Goal: Information Seeking & Learning: Learn about a topic

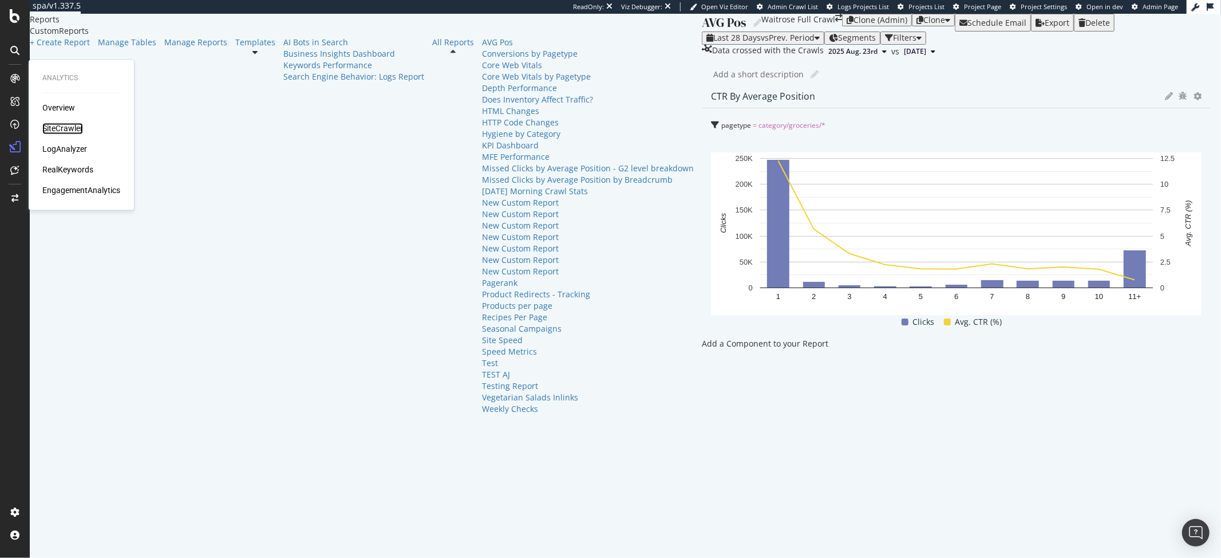
click at [56, 129] on div "SiteCrawler" at bounding box center [62, 128] width 41 height 11
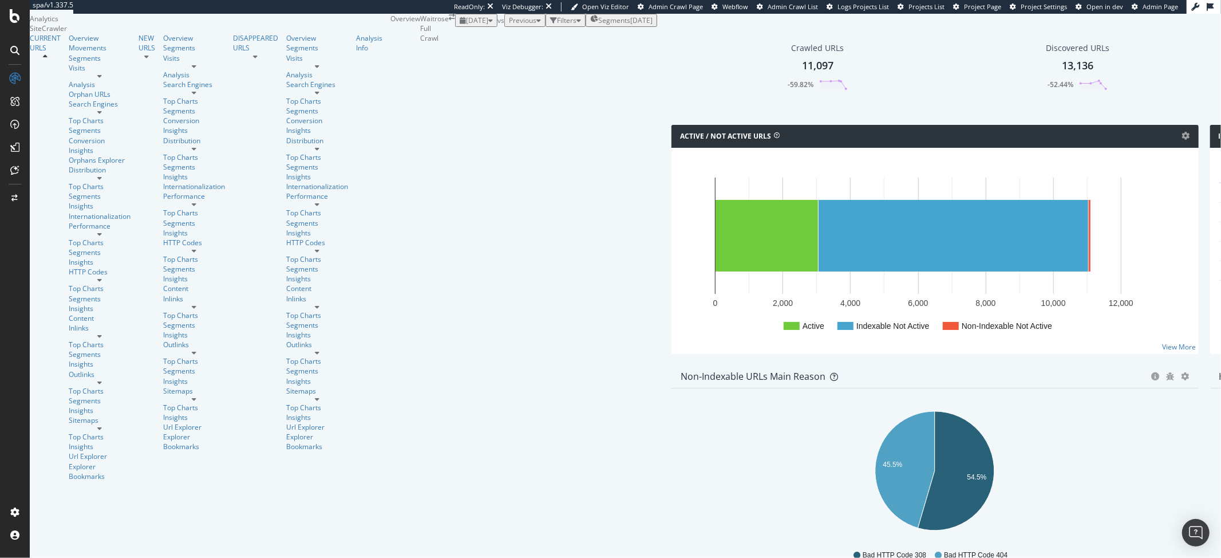
click at [69, 451] on div "Url Explorer" at bounding box center [104, 456] width 70 height 10
click at [69, 451] on div "Url Explorer" at bounding box center [100, 456] width 62 height 10
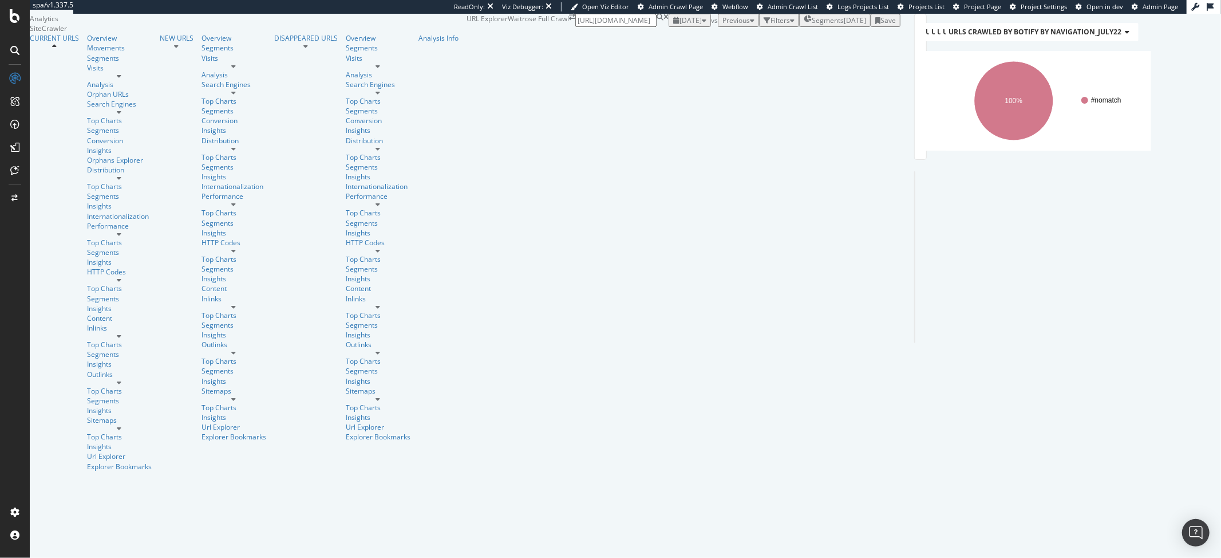
scroll to position [0, 147]
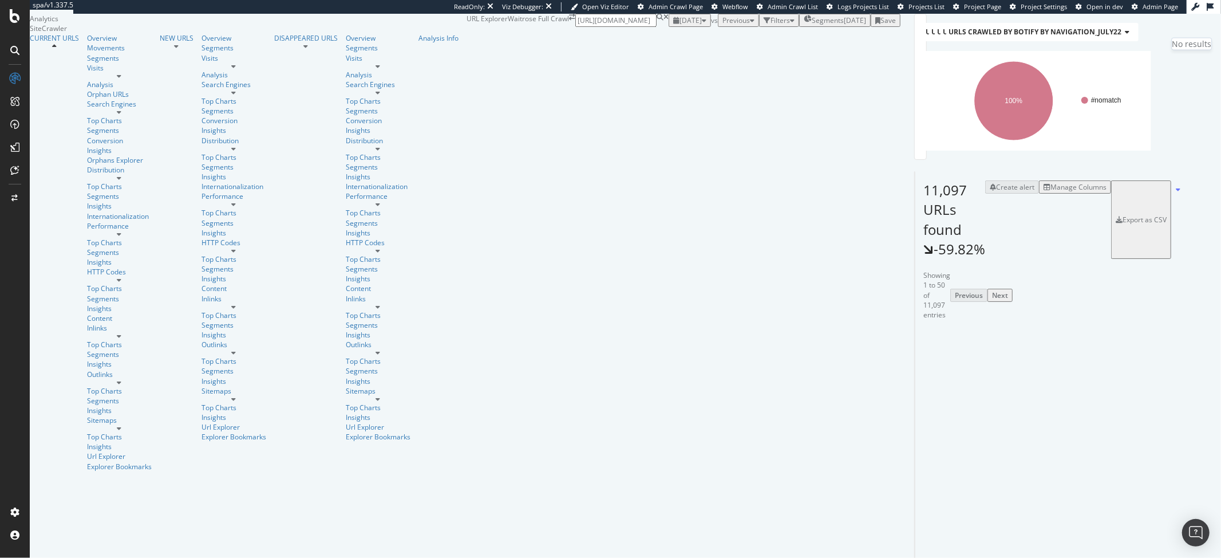
type input "[URL][DOMAIN_NAME]"
click at [103, 109] on div at bounding box center [119, 109] width 65 height 0
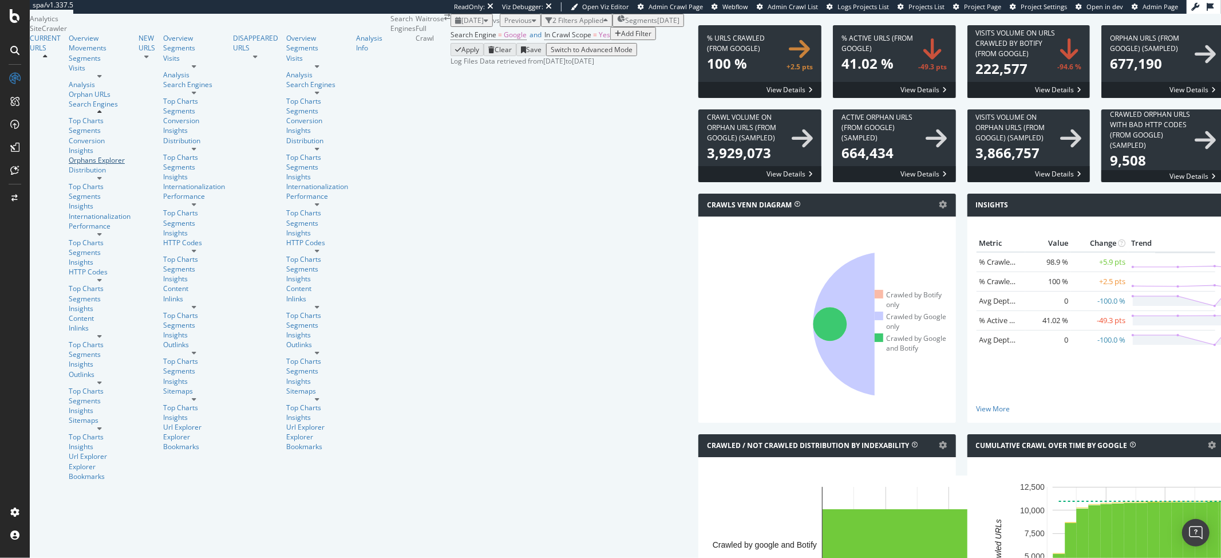
click at [69, 165] on div "Orphans Explorer" at bounding box center [100, 160] width 62 height 10
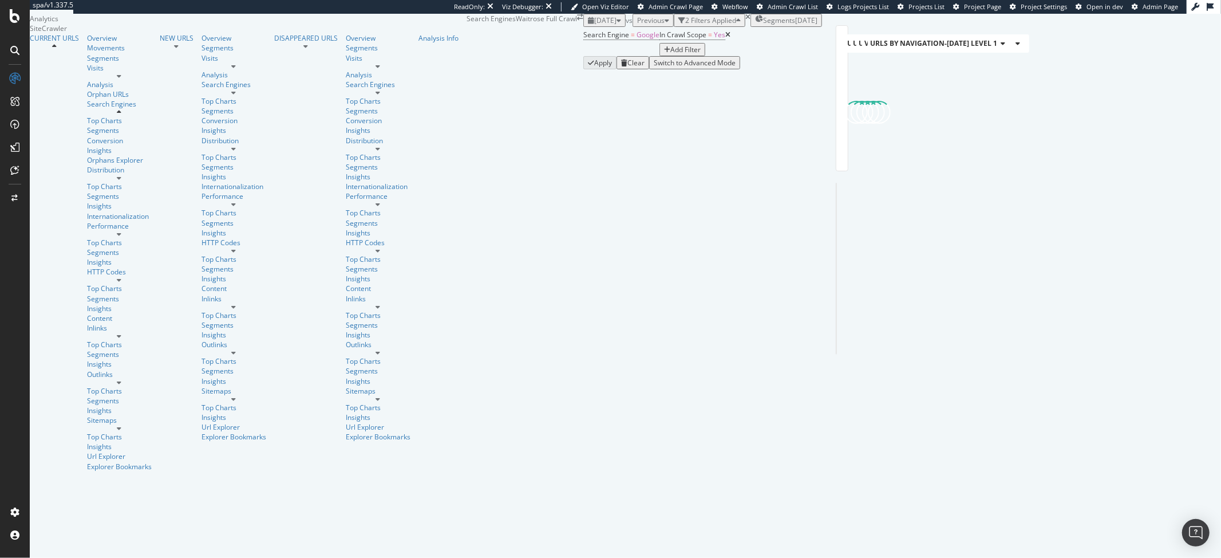
click at [671, 54] on div "Add Filter" at bounding box center [686, 50] width 30 height 10
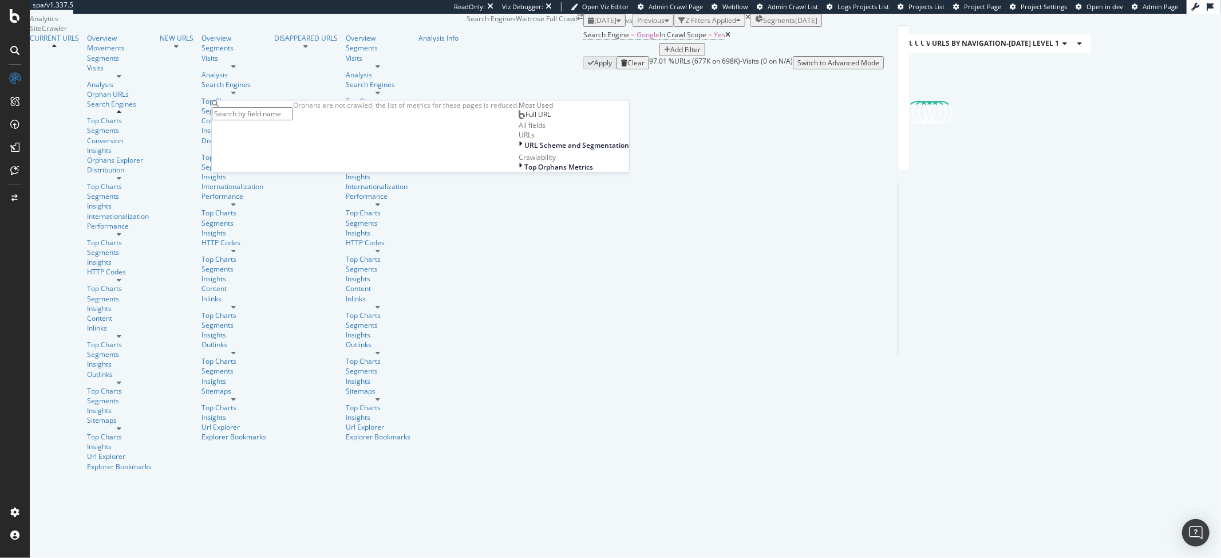
click at [526, 120] on span "Full URL" at bounding box center [538, 115] width 25 height 10
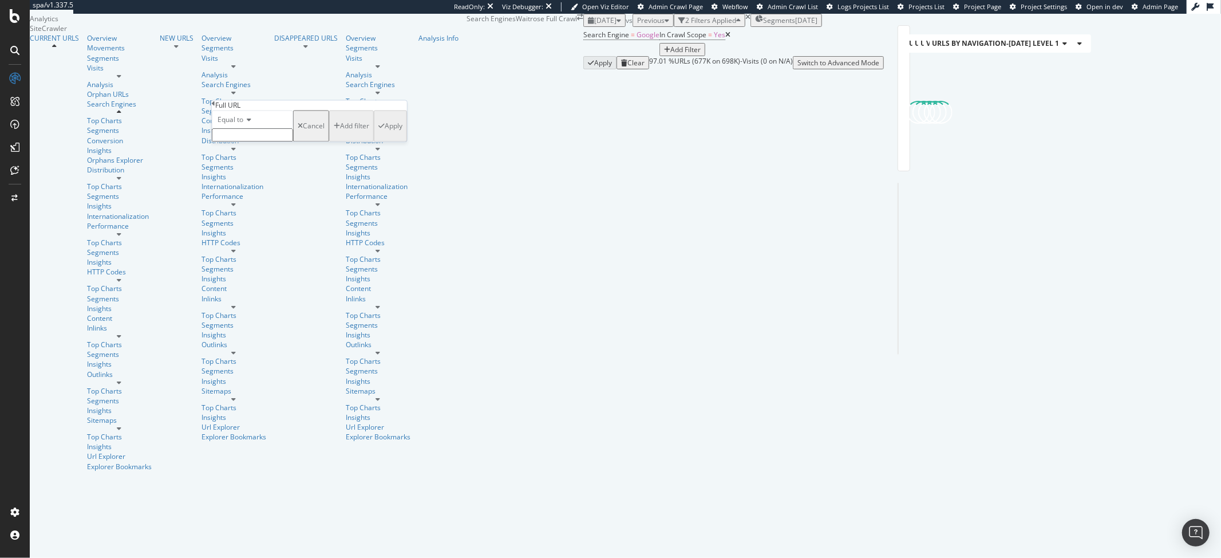
click at [291, 142] on input "text" at bounding box center [252, 135] width 81 height 13
paste input "[URL][DOMAIN_NAME]"
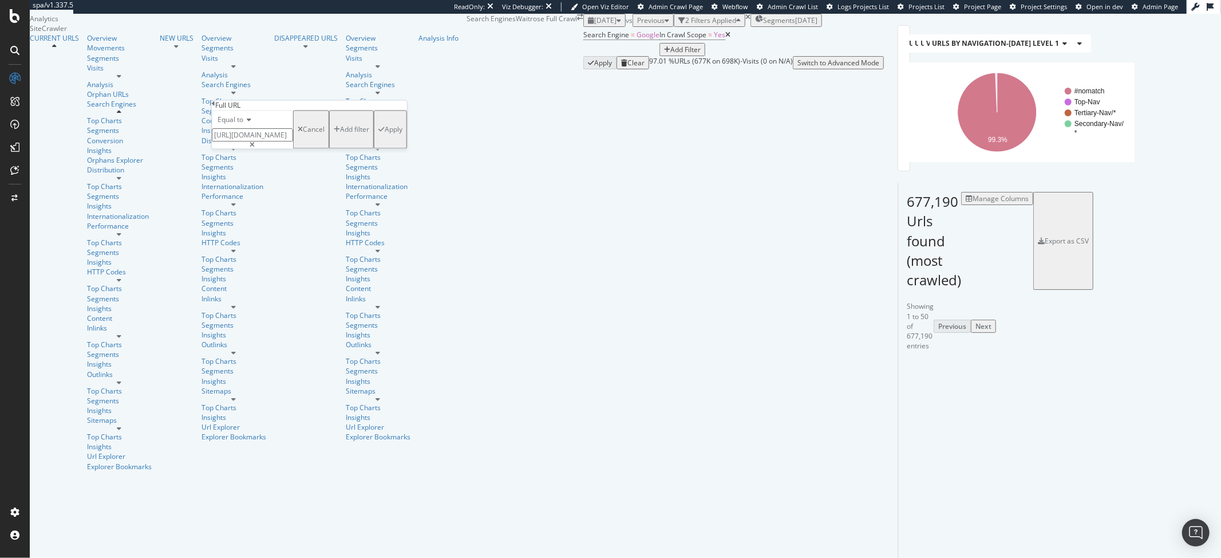
type input "[URL][DOMAIN_NAME]"
click at [338, 149] on div "Equal to [URL][DOMAIN_NAME] [URL][DOMAIN_NAME] Cancel Add filter Apply" at bounding box center [309, 130] width 195 height 38
click at [385, 135] on div "Apply" at bounding box center [394, 130] width 18 height 10
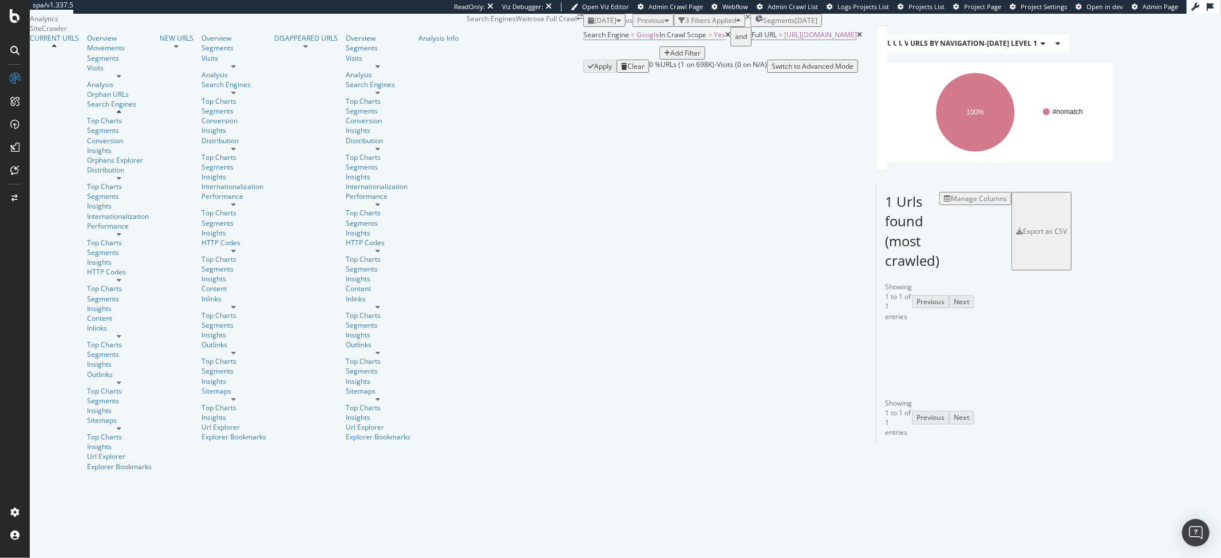
click at [1007, 203] on div "Manage Columns" at bounding box center [979, 199] width 56 height 10
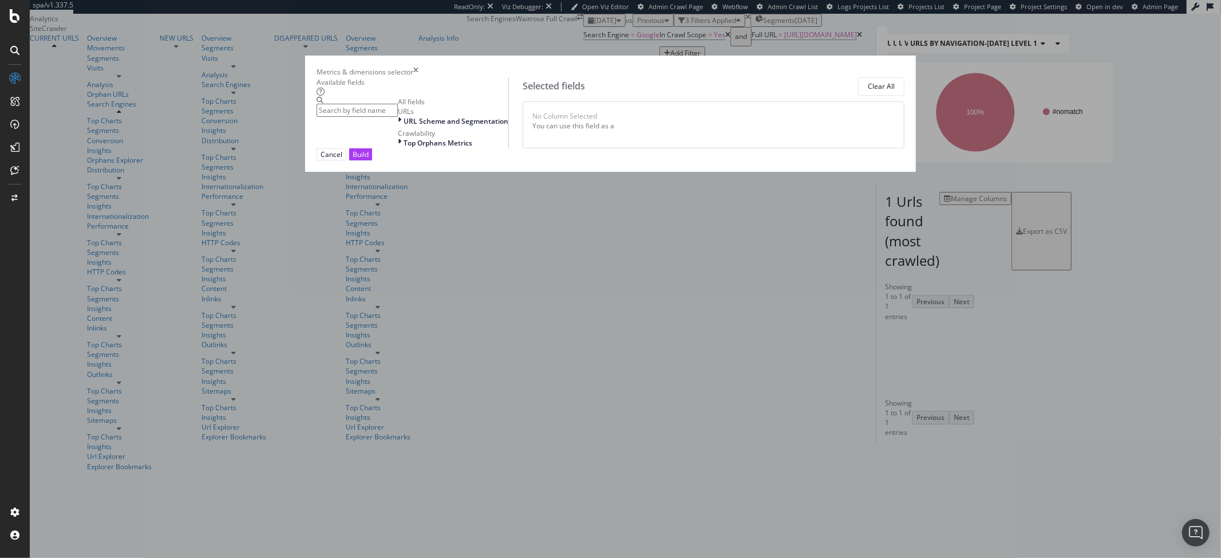
click at [419, 69] on icon "times" at bounding box center [415, 72] width 5 height 10
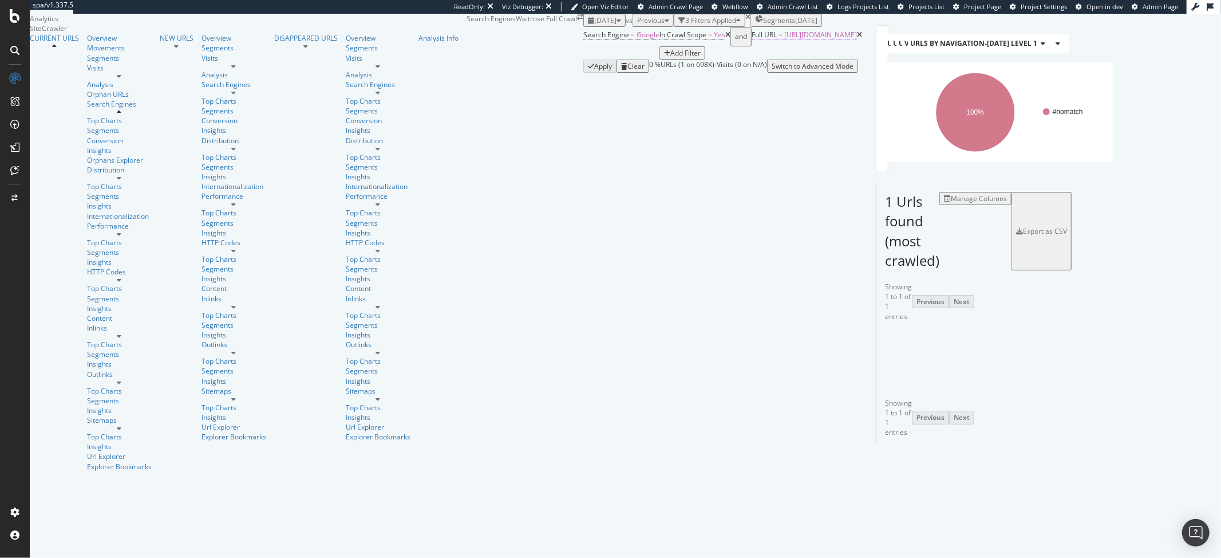
click at [785, 40] on span "[URL][DOMAIN_NAME]" at bounding box center [821, 35] width 73 height 10
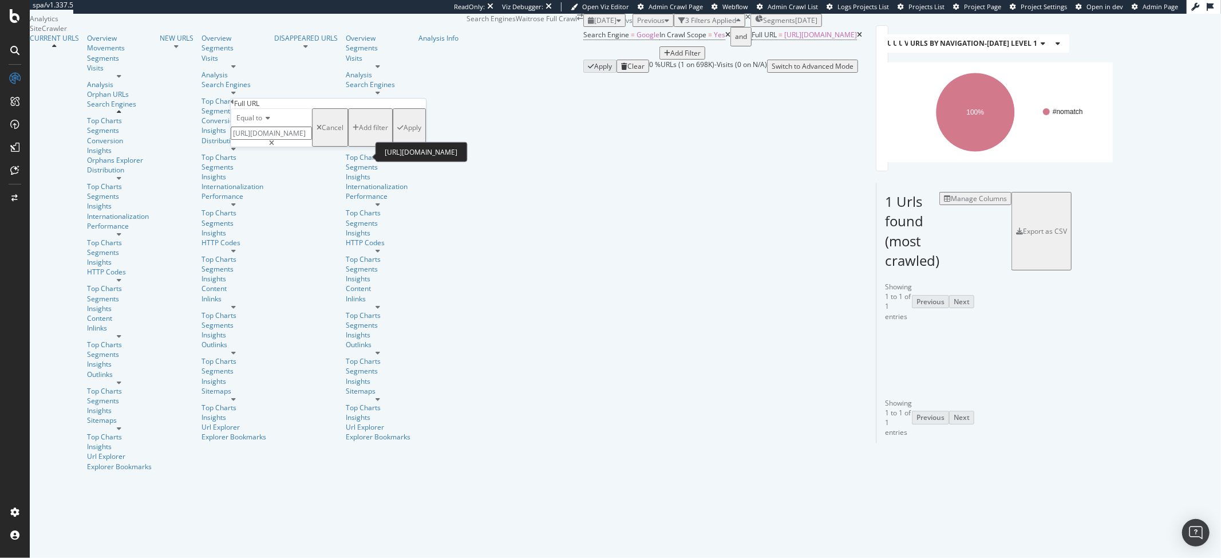
click at [312, 140] on input "[URL][DOMAIN_NAME]" at bounding box center [271, 133] width 81 height 13
type input "[URL][DOMAIN_NAME]"
click at [397, 131] on div "button" at bounding box center [400, 127] width 6 height 7
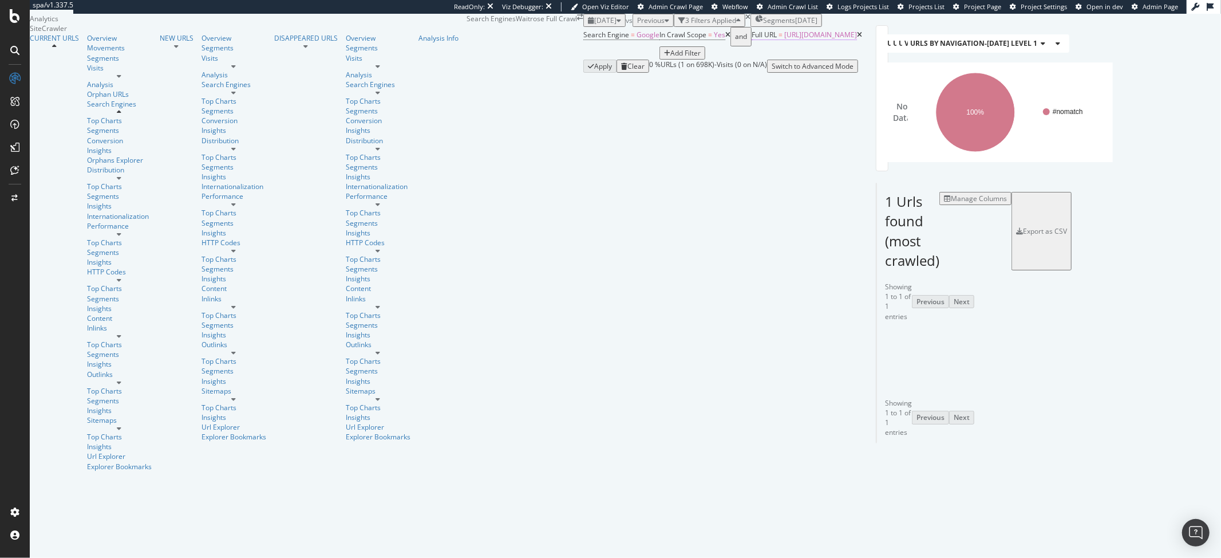
click at [785, 40] on span "[URL][DOMAIN_NAME]" at bounding box center [821, 35] width 73 height 10
click at [252, 123] on span "Equal to" at bounding box center [250, 118] width 26 height 10
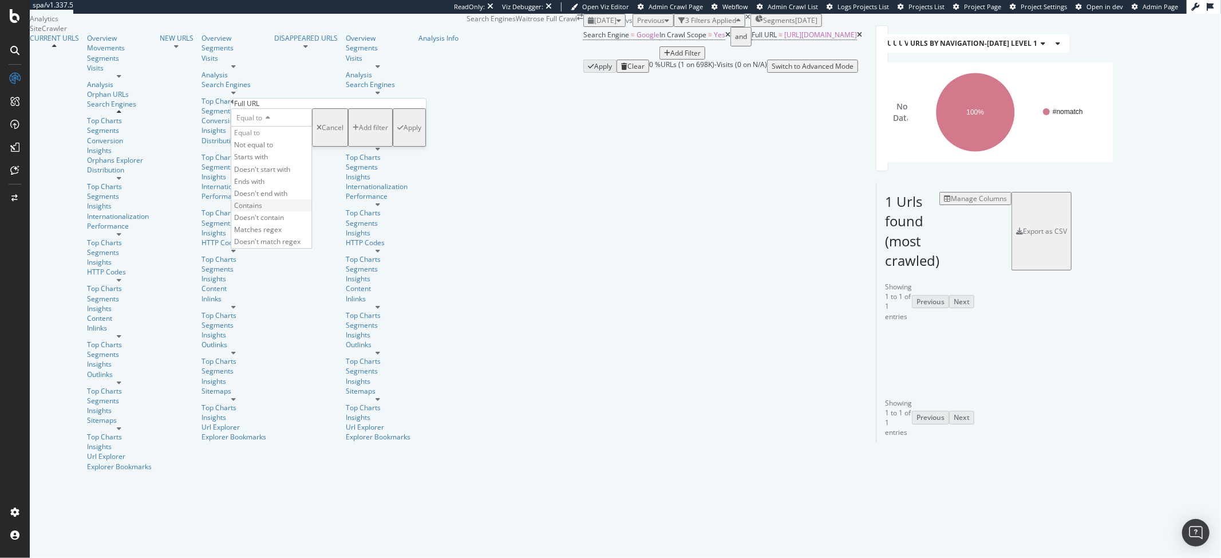
click at [262, 210] on span "Contains" at bounding box center [248, 205] width 28 height 10
click at [306, 140] on input "text" at bounding box center [271, 133] width 81 height 13
paste input "Recipe Category section"
type input "Recipe Category section"
click at [785, 40] on span "[URL][DOMAIN_NAME]" at bounding box center [821, 35] width 73 height 10
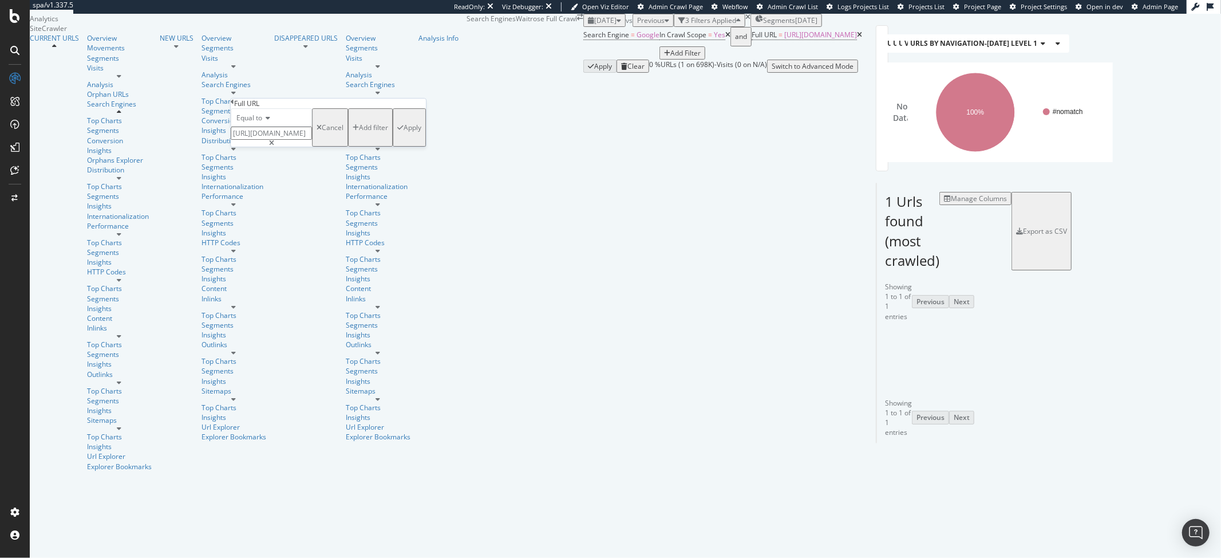
click at [266, 121] on icon at bounding box center [266, 118] width 8 height 7
click at [263, 211] on div "Contains" at bounding box center [271, 205] width 80 height 12
click at [243, 108] on div "Full URL" at bounding box center [246, 103] width 25 height 10
click at [241, 108] on div "Full URL" at bounding box center [328, 103] width 195 height 10
click at [584, 60] on div "Search Engine = Google In Crawl Scope = Yes and Full URL = [URL][DOMAIN_NAME] A…" at bounding box center [723, 43] width 279 height 33
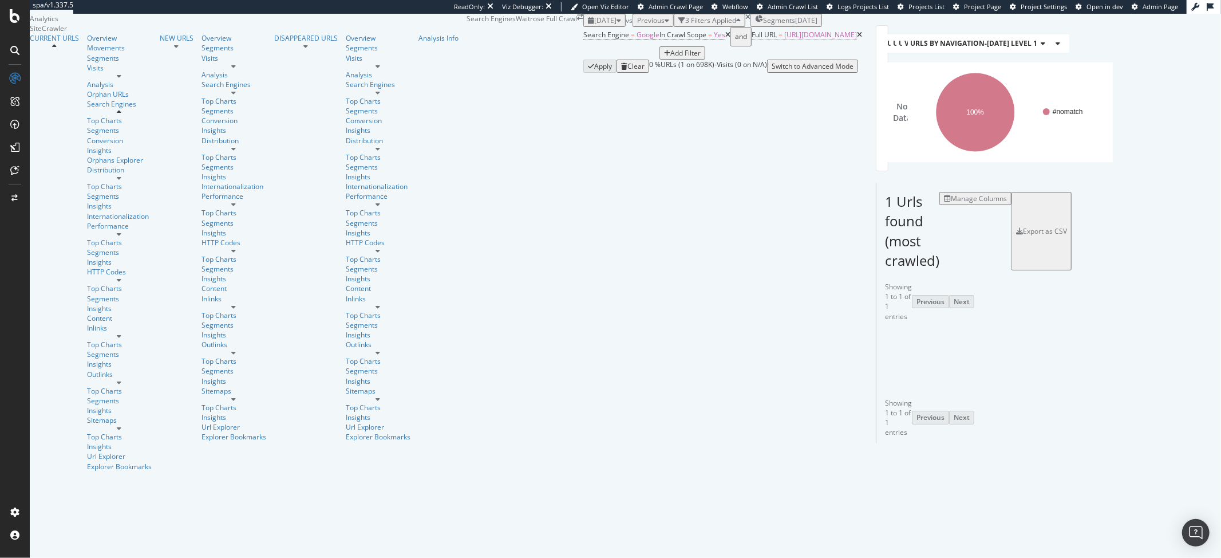
click at [785, 40] on span "[URL][DOMAIN_NAME]" at bounding box center [821, 35] width 73 height 10
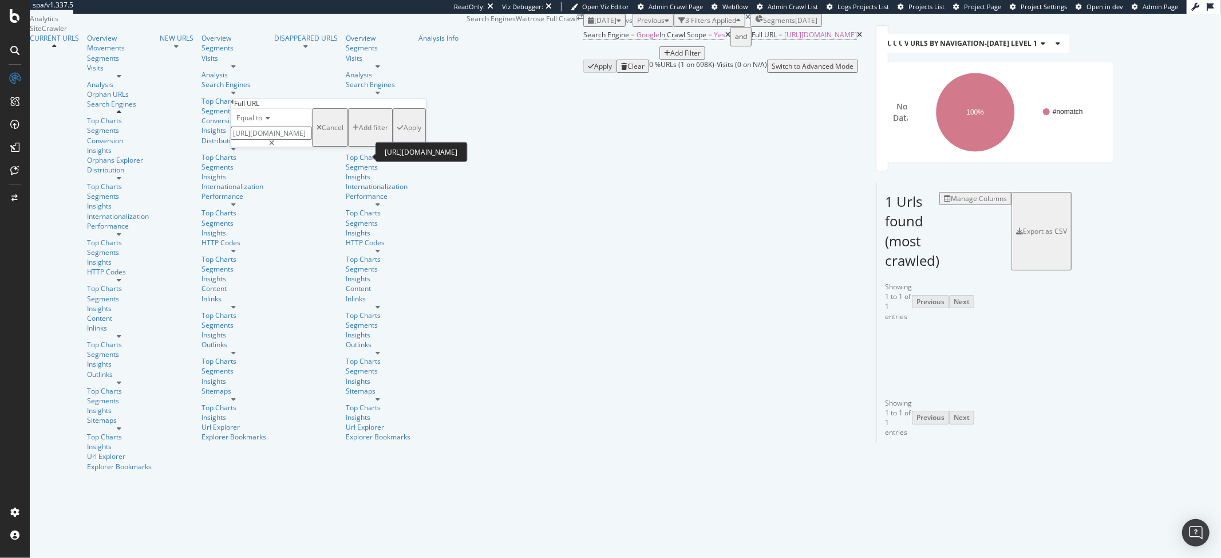
click at [312, 140] on input "[URL][DOMAIN_NAME]" at bounding box center [271, 133] width 81 height 13
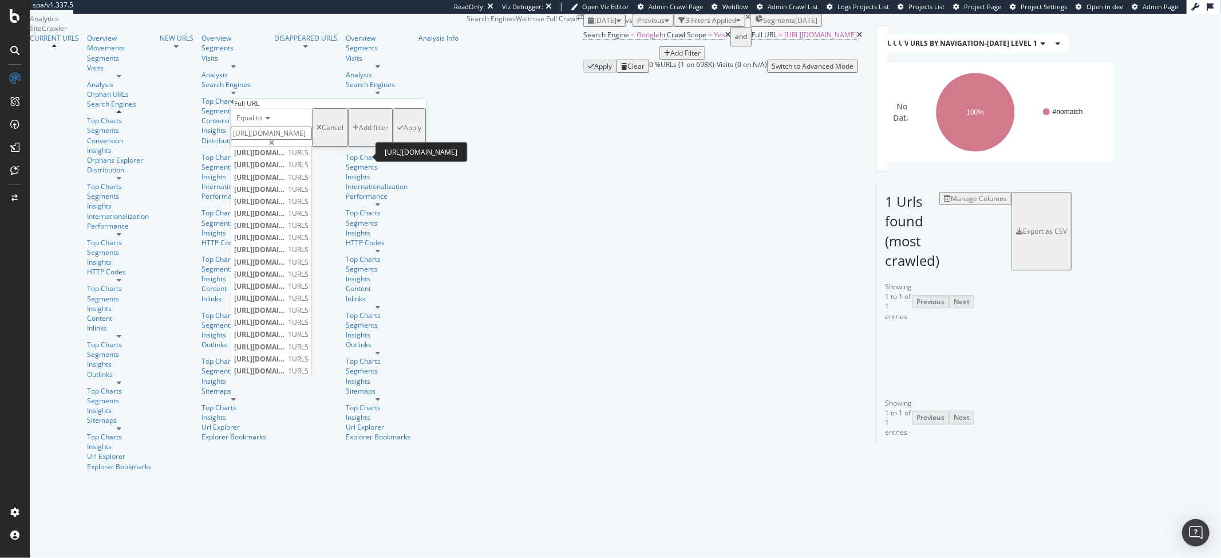
click at [312, 140] on input "[URL][DOMAIN_NAME]" at bounding box center [271, 133] width 81 height 13
click at [234, 105] on icon at bounding box center [232, 101] width 3 height 7
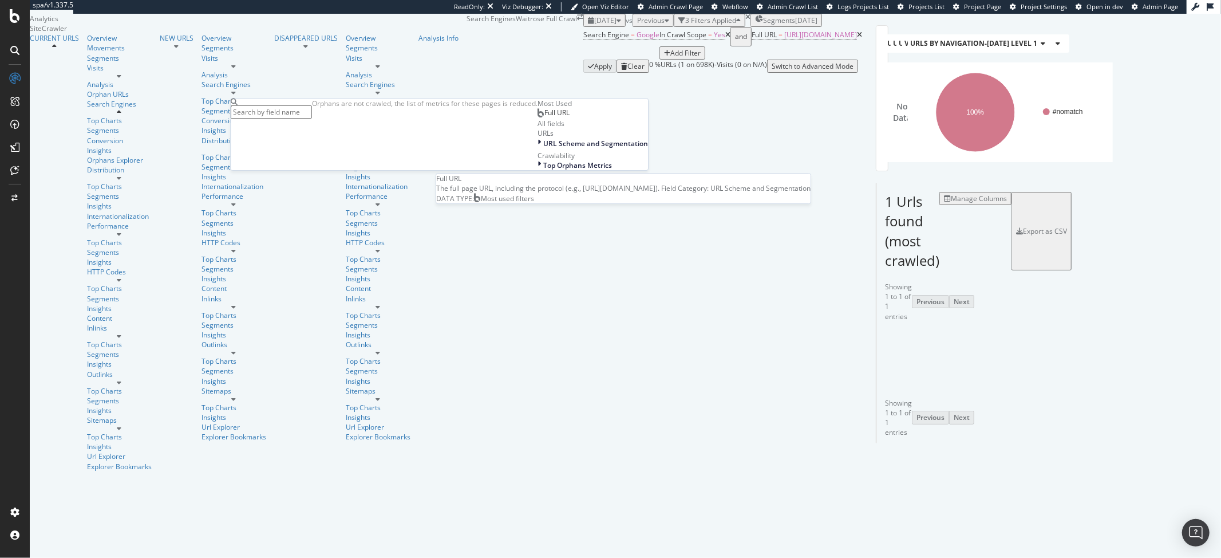
click at [545, 117] on span "Full URL" at bounding box center [557, 113] width 25 height 10
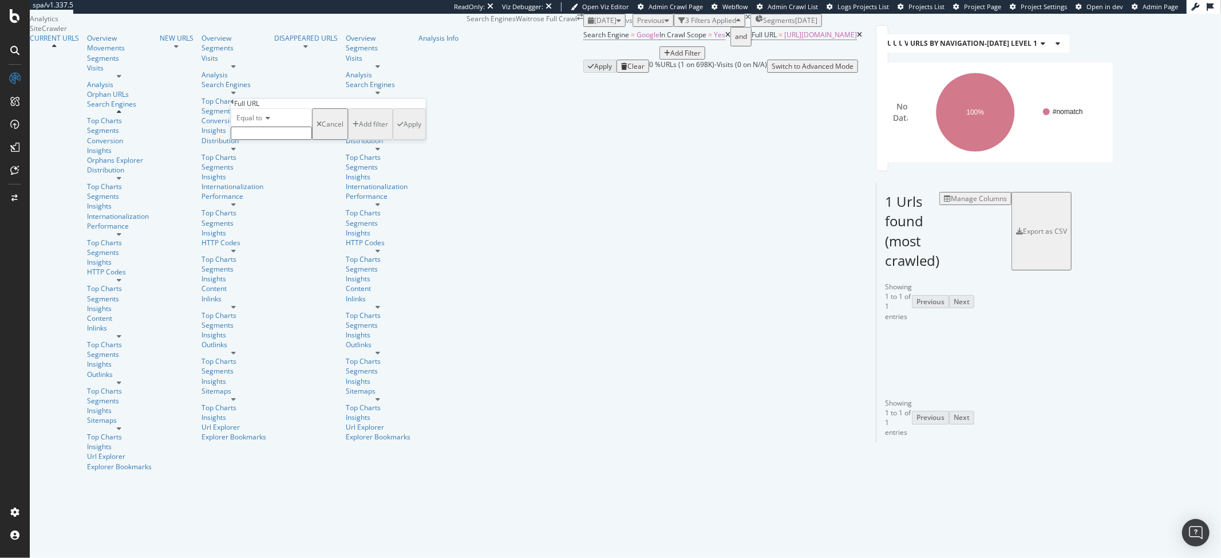
click at [268, 127] on div "Equal to" at bounding box center [271, 117] width 81 height 18
click at [275, 211] on div "Contains" at bounding box center [271, 205] width 80 height 12
click at [309, 140] on input "text" at bounding box center [271, 133] width 81 height 13
paste input "[URL][DOMAIN_NAME]"
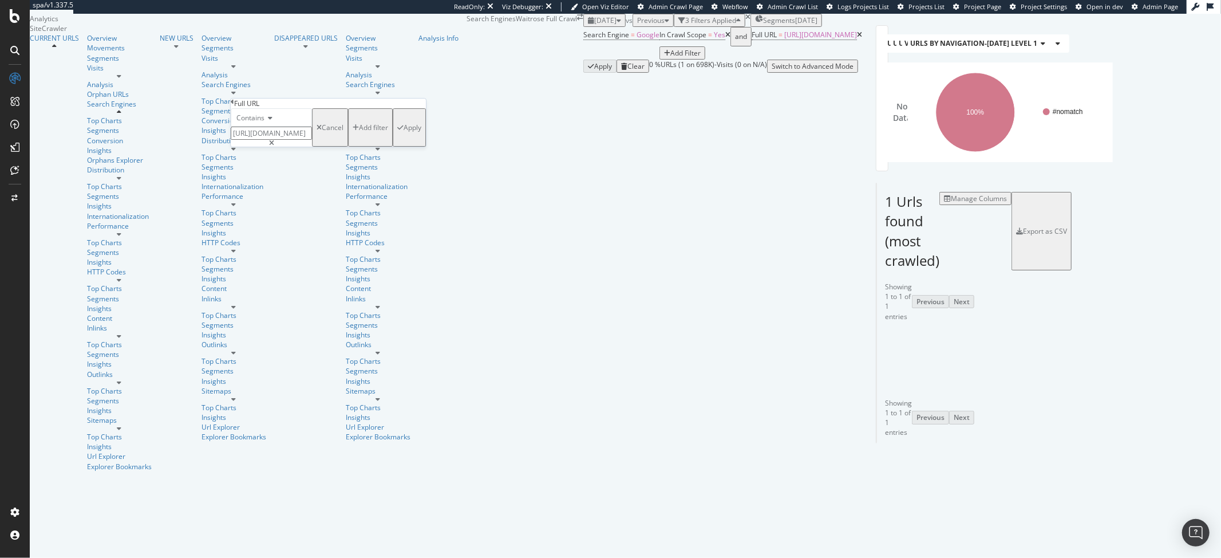
type input "[URL][DOMAIN_NAME]"
click at [404, 132] on div "Apply" at bounding box center [413, 128] width 18 height 10
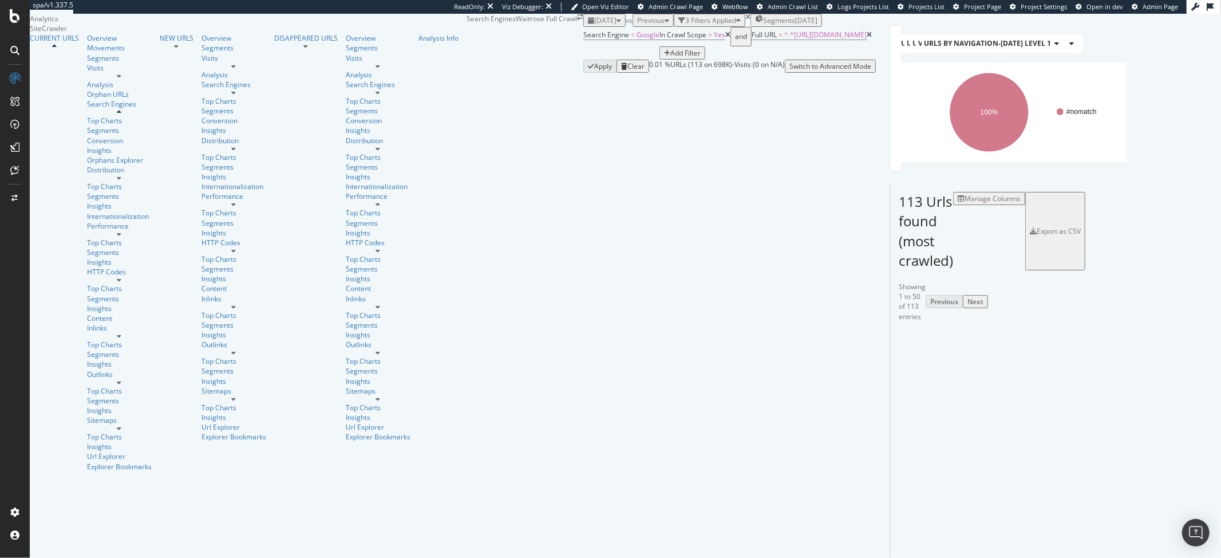
scroll to position [210, 0]
